Goal: Communication & Community: Ask a question

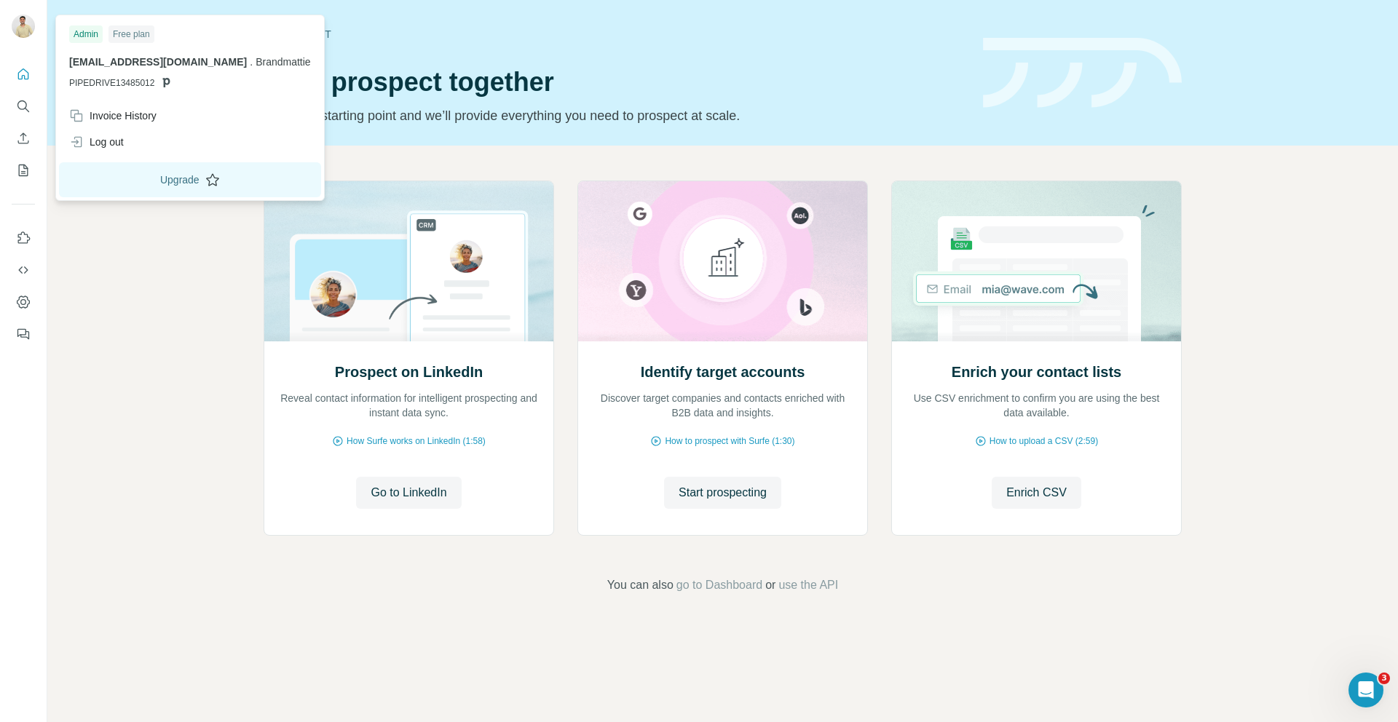
click at [149, 181] on button "Upgrade" at bounding box center [190, 179] width 262 height 35
click at [167, 398] on div "Prospect on LinkedIn Reveal contact information for intelligent prospecting and…" at bounding box center [722, 388] width 1351 height 484
click at [146, 40] on div "Free plan" at bounding box center [132, 33] width 46 height 17
click at [135, 34] on div "Free plan" at bounding box center [132, 33] width 46 height 17
click at [163, 82] on icon at bounding box center [166, 82] width 7 height 9
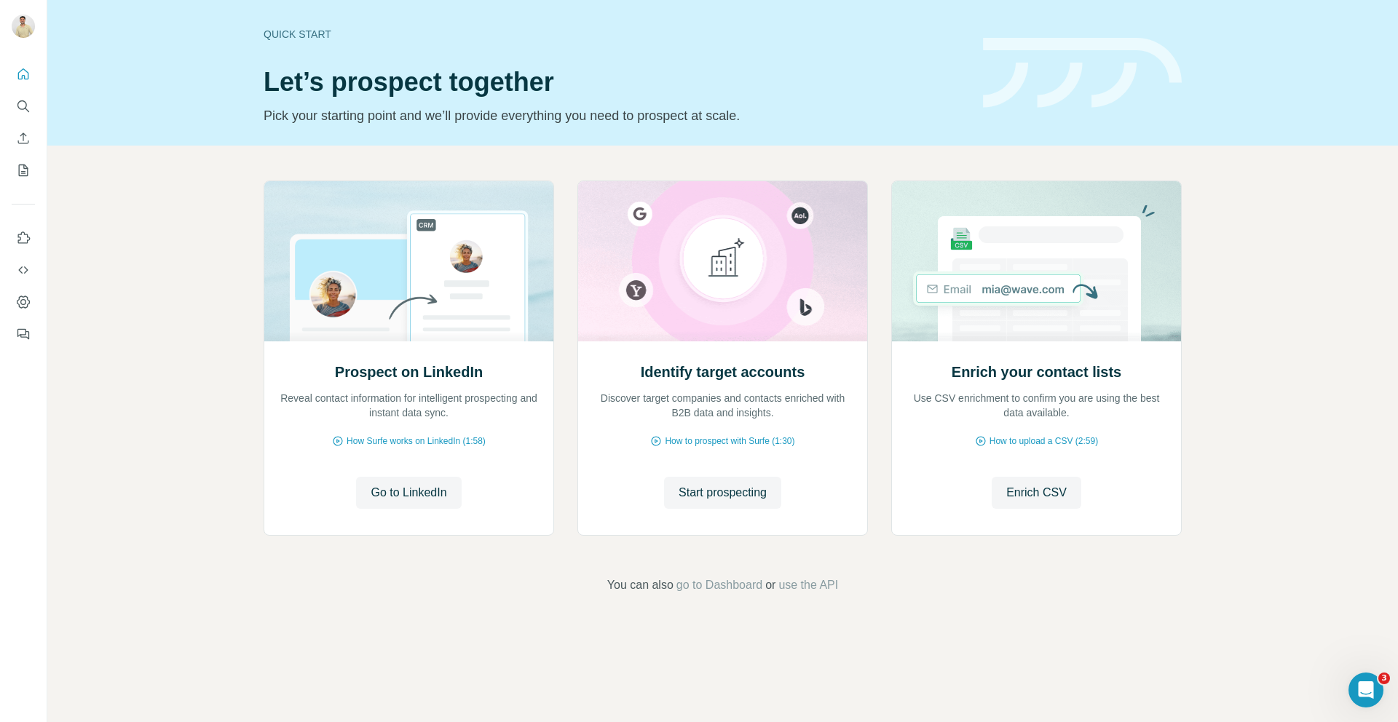
click at [35, 79] on div at bounding box center [23, 199] width 47 height 295
click at [25, 72] on icon "Quick start" at bounding box center [23, 74] width 15 height 15
click at [27, 296] on icon "Dashboard" at bounding box center [23, 302] width 15 height 15
click at [1354, 687] on icon "Open Intercom Messenger" at bounding box center [1364, 689] width 24 height 24
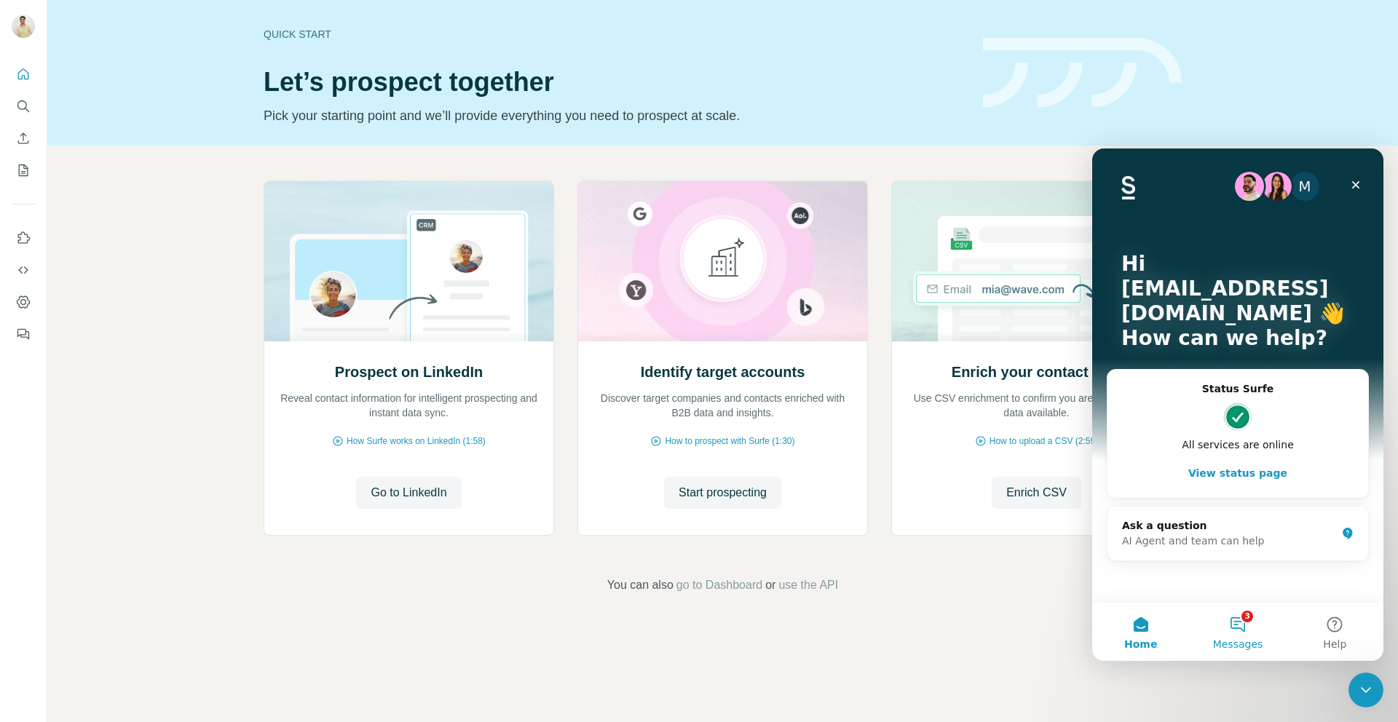
click at [1245, 615] on button "3 Messages" at bounding box center [1237, 632] width 97 height 58
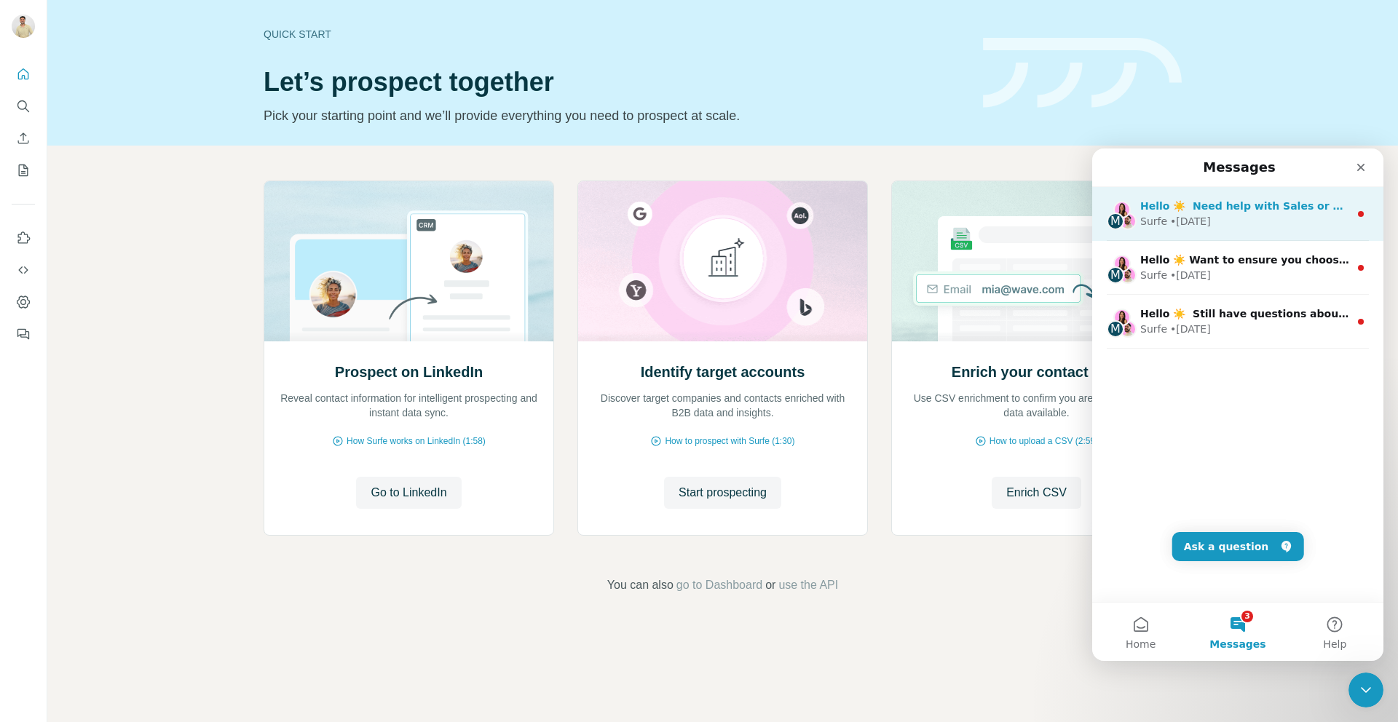
click at [1251, 210] on span "Hello ☀️ ​ Need help with Sales or Support? We've got you covered!" at bounding box center [1332, 206] width 384 height 12
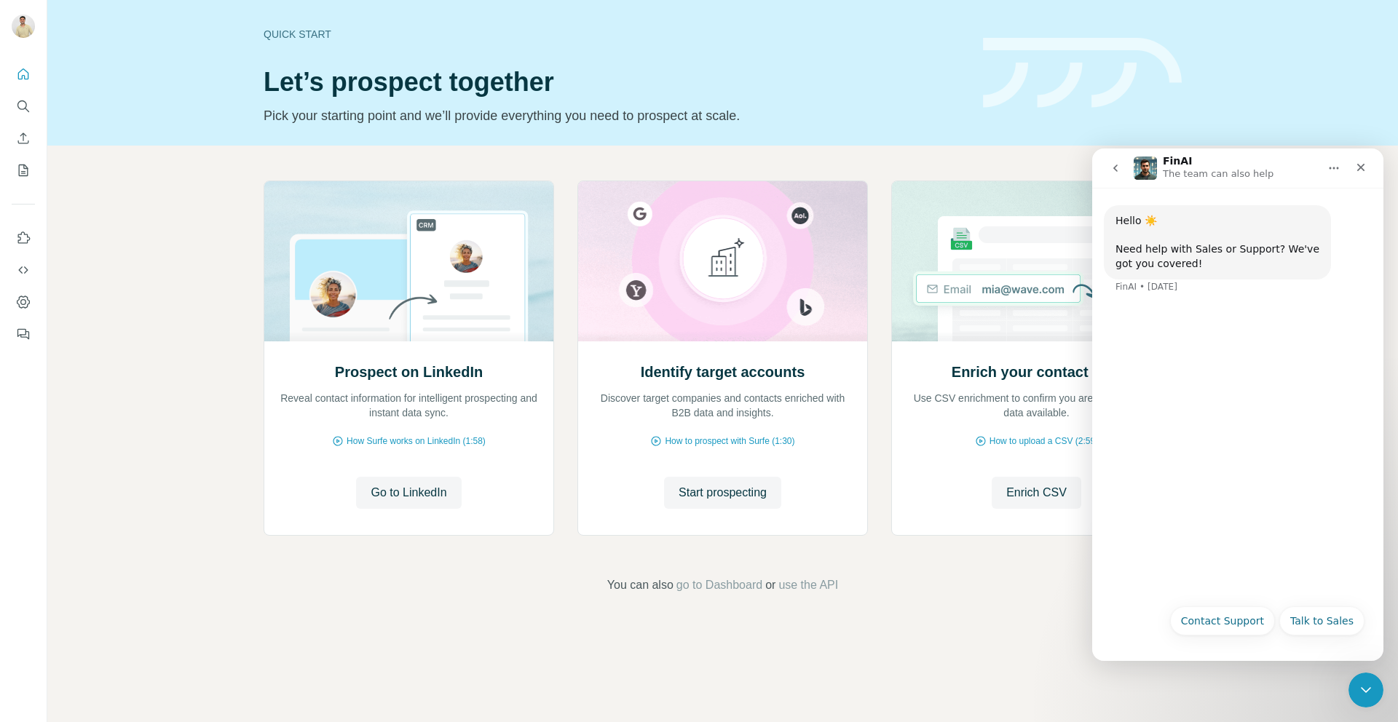
click at [1118, 178] on button "go back" at bounding box center [1116, 168] width 28 height 28
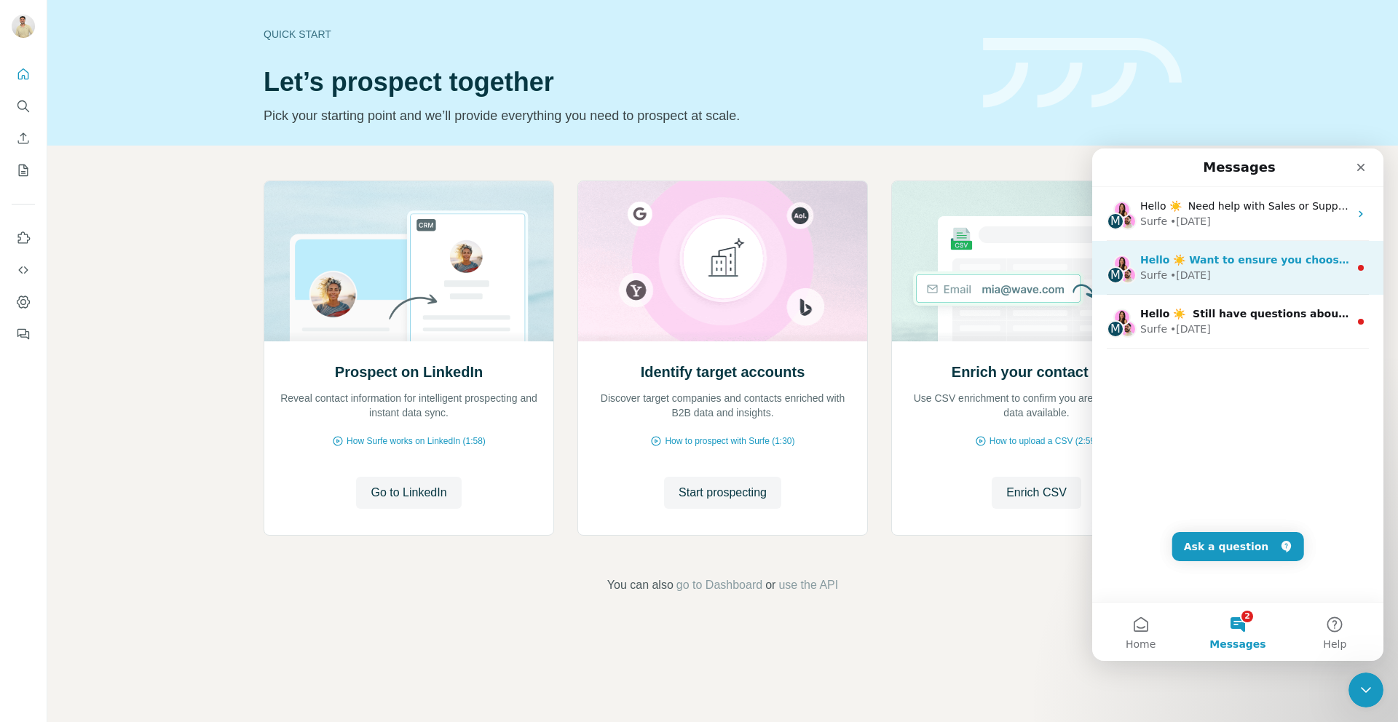
click at [1250, 278] on div "Surfe • 6w ago" at bounding box center [1244, 275] width 209 height 15
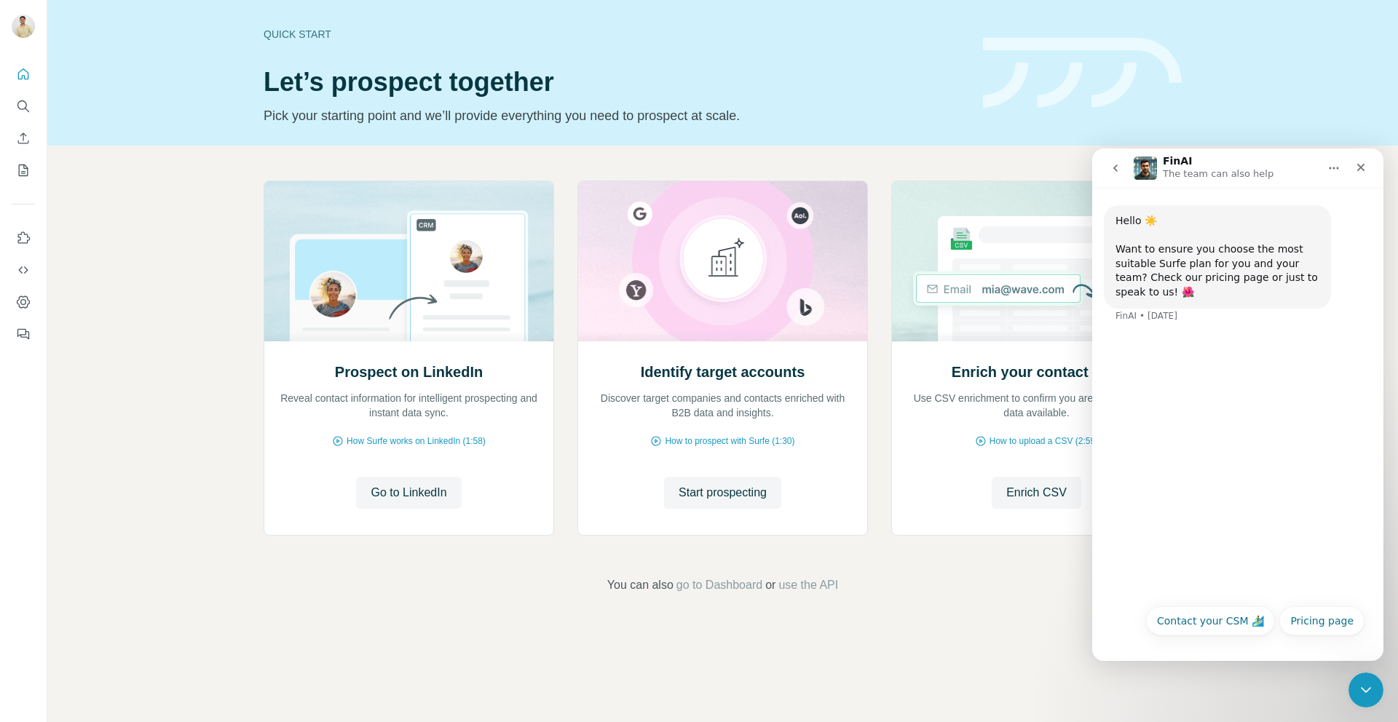
click at [1115, 176] on button "go back" at bounding box center [1116, 168] width 28 height 28
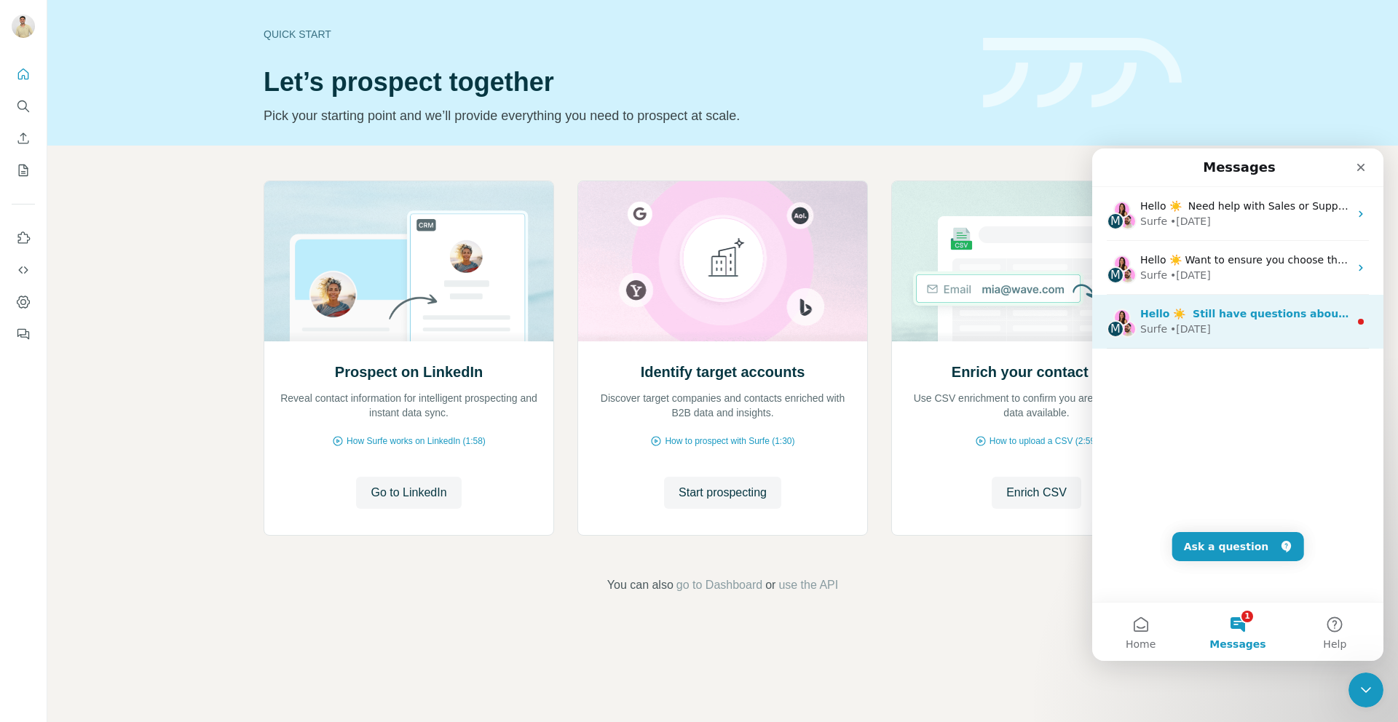
click at [1251, 331] on div "Surfe • 6w ago" at bounding box center [1244, 329] width 209 height 15
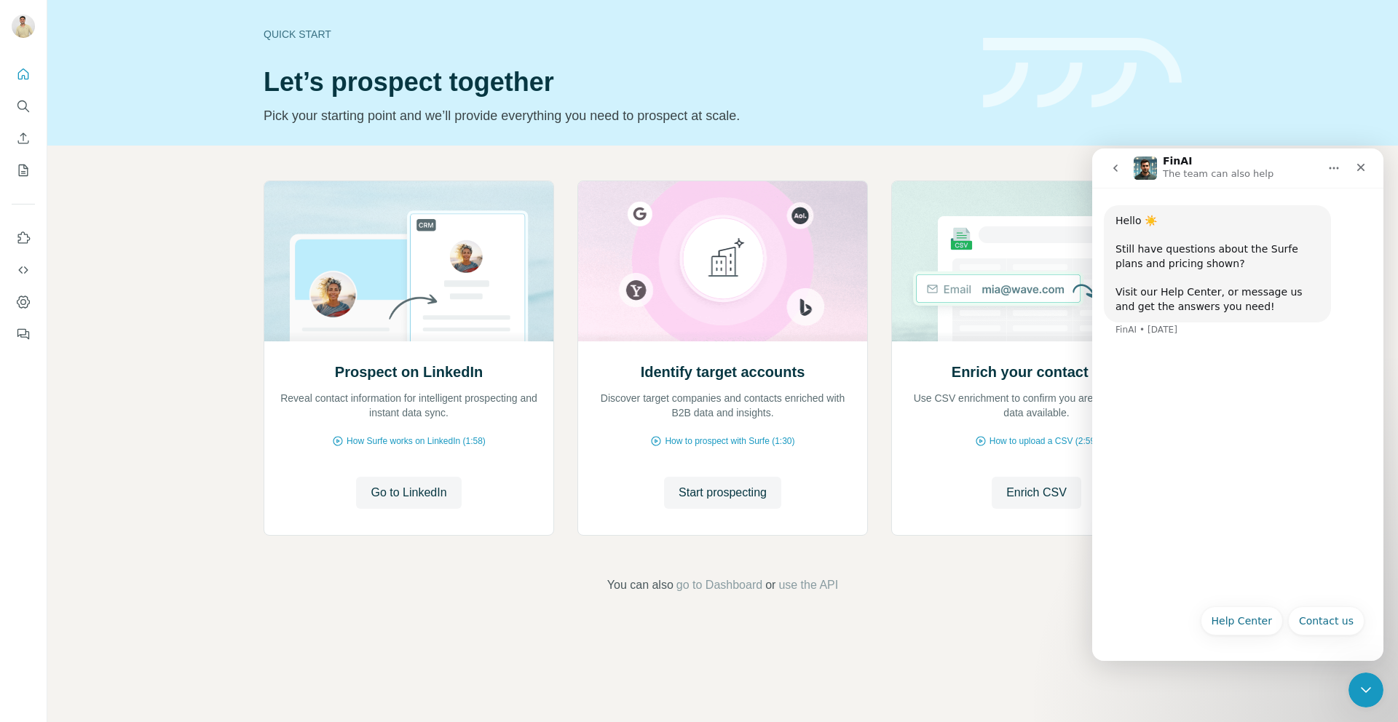
click at [1114, 169] on icon "go back" at bounding box center [1116, 168] width 12 height 12
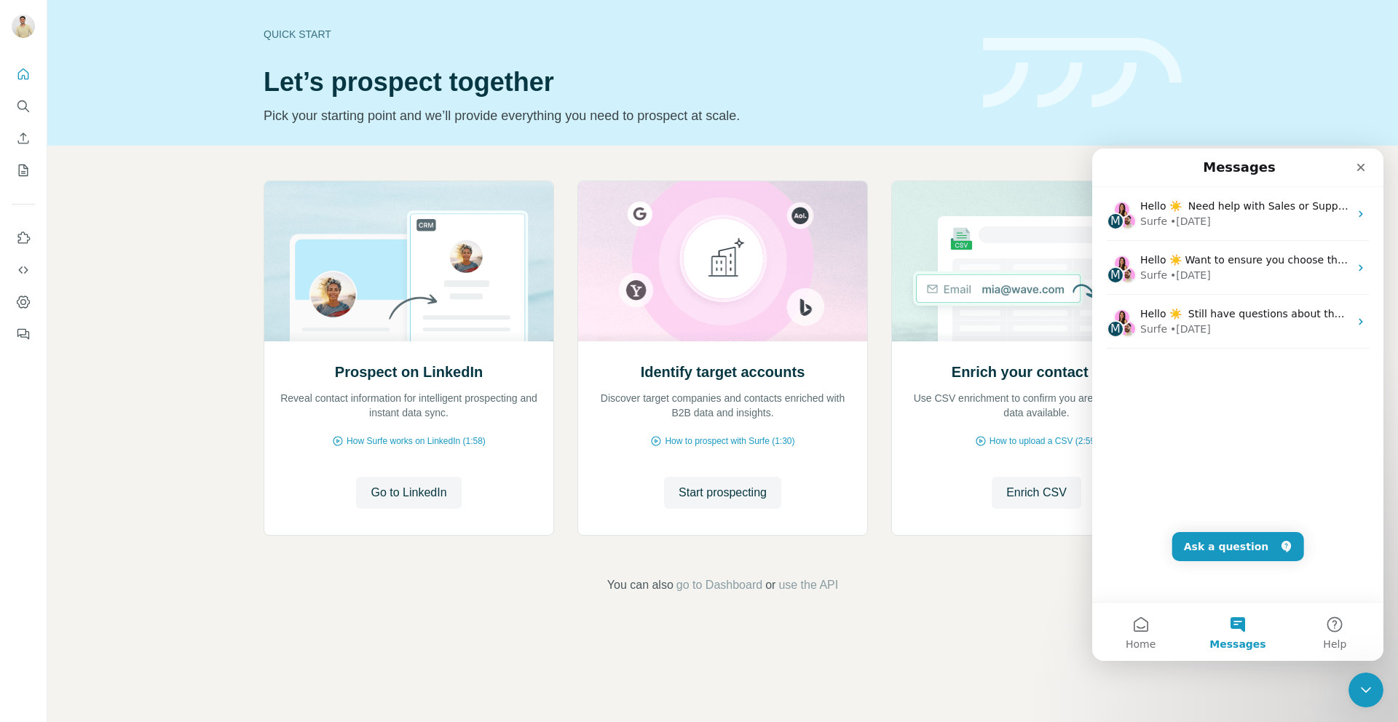
click at [894, 170] on div "Prospect on LinkedIn Reveal contact information for intelligent prospecting and…" at bounding box center [722, 388] width 1351 height 484
click at [979, 722] on div "Quick start Let’s prospect together Pick your starting point and we’ll provide …" at bounding box center [722, 361] width 1351 height 722
click at [998, 651] on div "Quick start Let’s prospect together Pick your starting point and we’ll provide …" at bounding box center [722, 361] width 1351 height 722
click at [1358, 693] on icon "Close Intercom Messenger" at bounding box center [1363, 687] width 17 height 17
